Goal: Information Seeking & Learning: Learn about a topic

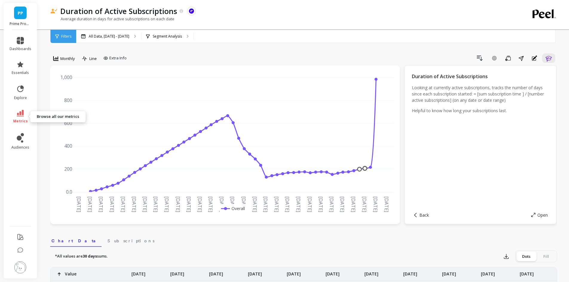
click at [22, 113] on icon at bounding box center [20, 113] width 7 height 7
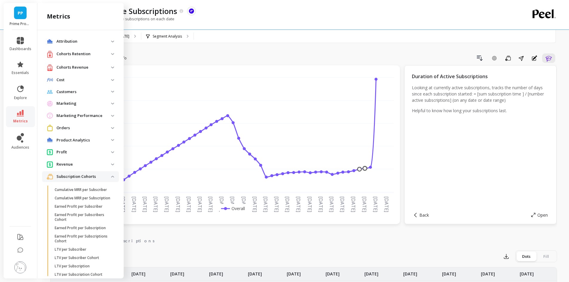
scroll to position [239, 0]
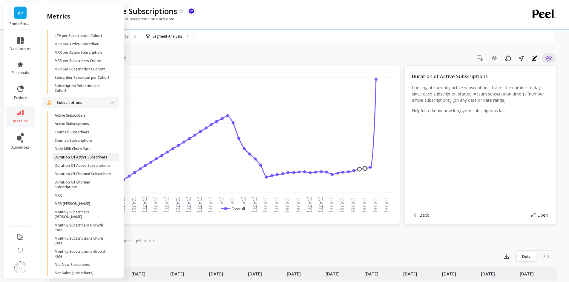
click at [89, 160] on p "Duration Of Active Subscribers" at bounding box center [81, 157] width 53 height 5
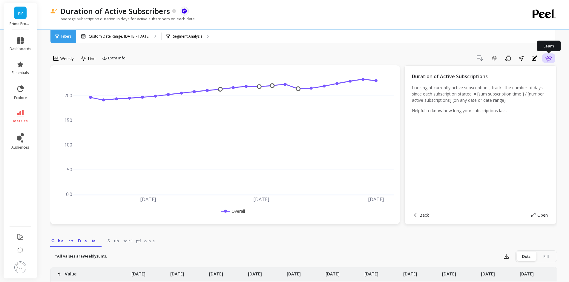
click at [546, 55] on icon "button" at bounding box center [548, 58] width 7 height 7
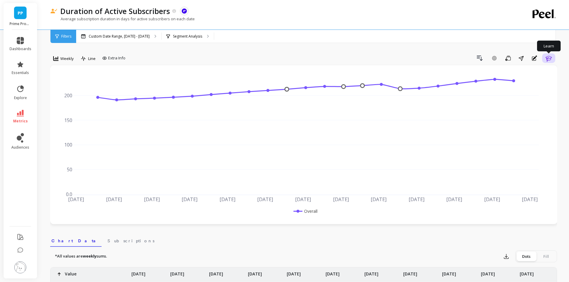
click at [546, 57] on icon "button" at bounding box center [548, 58] width 7 height 7
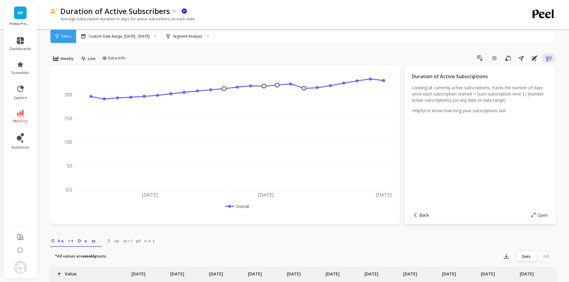
click at [421, 214] on span "Back" at bounding box center [424, 215] width 10 height 6
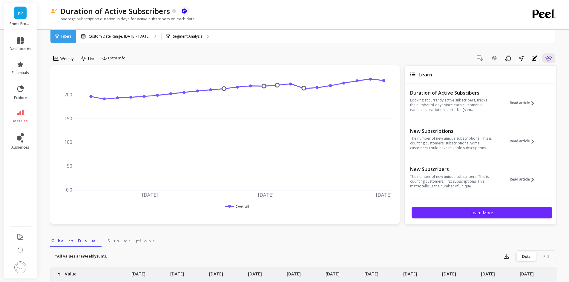
click at [470, 112] on div "Duration of Active Subscibers Looking at currently active subscribers, tracks t…" at bounding box center [451, 105] width 82 height 33
click at [471, 110] on p "Looking at currently active subscribers, tracks the number of days since each c…" at bounding box center [451, 105] width 82 height 14
click at [516, 102] on span "Read article" at bounding box center [520, 103] width 20 height 5
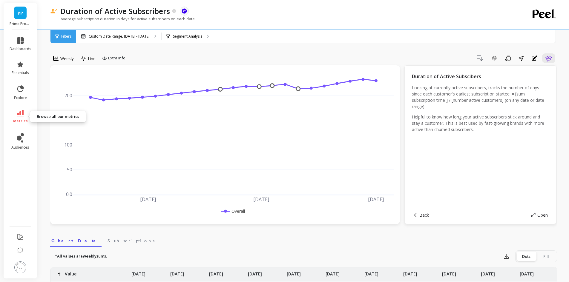
click at [21, 113] on icon at bounding box center [20, 113] width 7 height 7
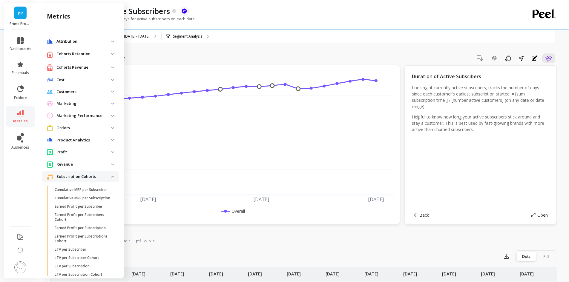
scroll to position [239, 0]
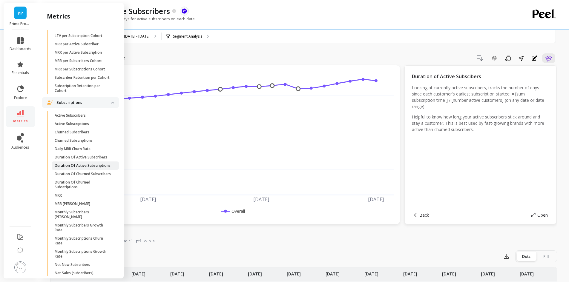
click at [93, 168] on p "Duration Of Active Subscriptions" at bounding box center [83, 165] width 56 height 5
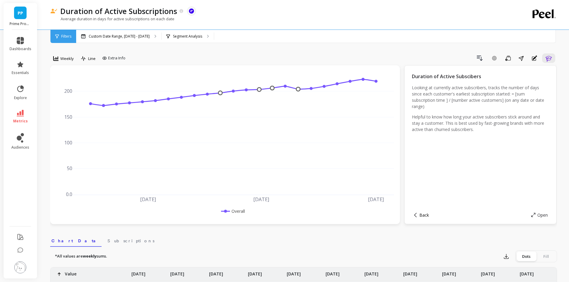
click at [420, 216] on span "Back" at bounding box center [424, 215] width 10 height 6
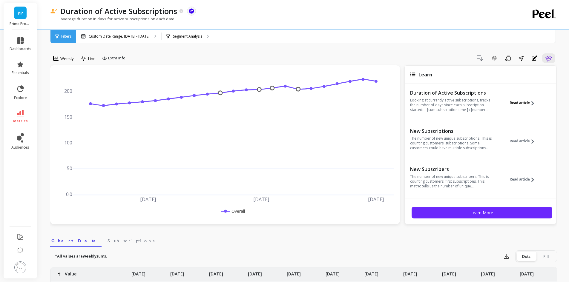
click at [510, 101] on span "Read article" at bounding box center [520, 103] width 20 height 5
